Goal: Find specific page/section: Find specific page/section

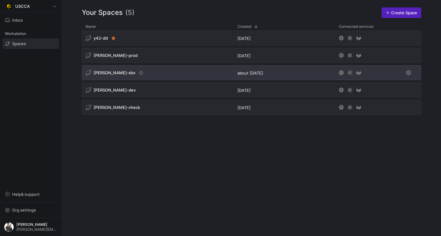
click at [108, 73] on span "[PERSON_NAME]-sbx" at bounding box center [115, 72] width 42 height 5
